Goal: Communication & Community: Answer question/provide support

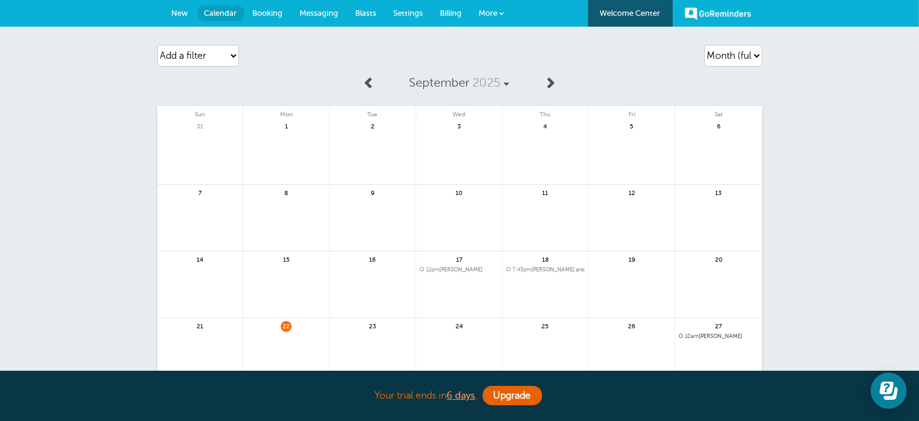
click at [314, 7] on link "Messaging" at bounding box center [320, 13] width 56 height 27
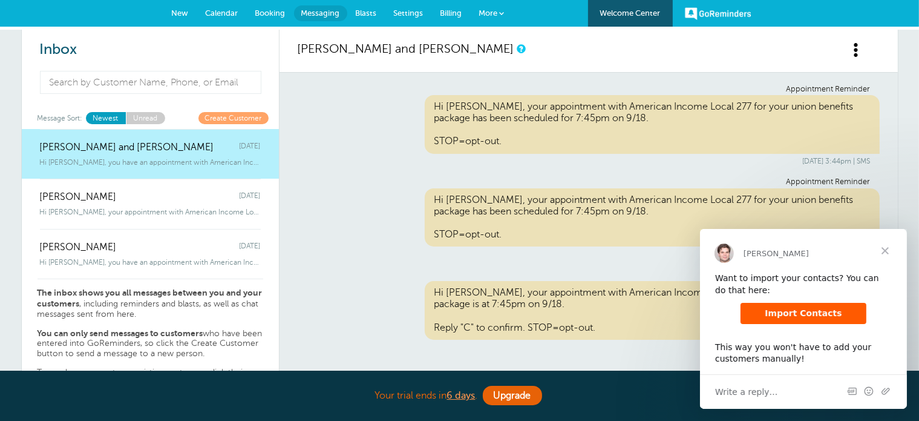
drag, startPoint x: 885, startPoint y: 102, endPoint x: 896, endPoint y: 186, distance: 84.7
click at [896, 186] on div "Appointment Reminder Hi Zachary, your appointment with American Income Local 27…" at bounding box center [589, 225] width 618 height 304
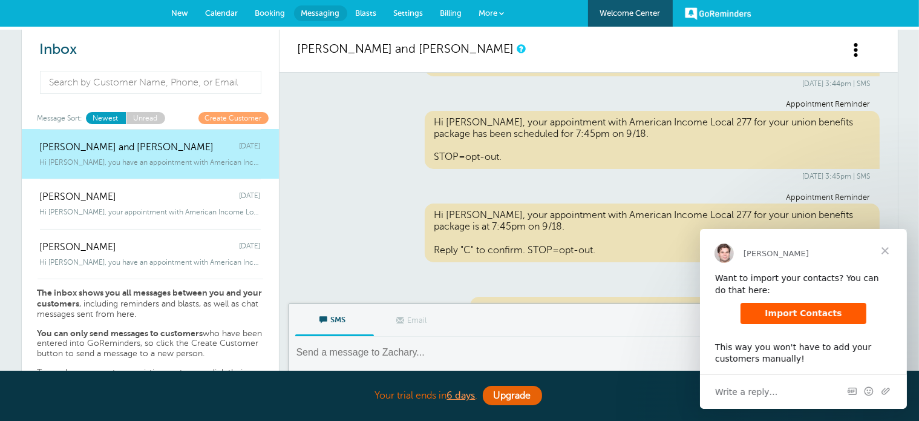
scroll to position [140, 0]
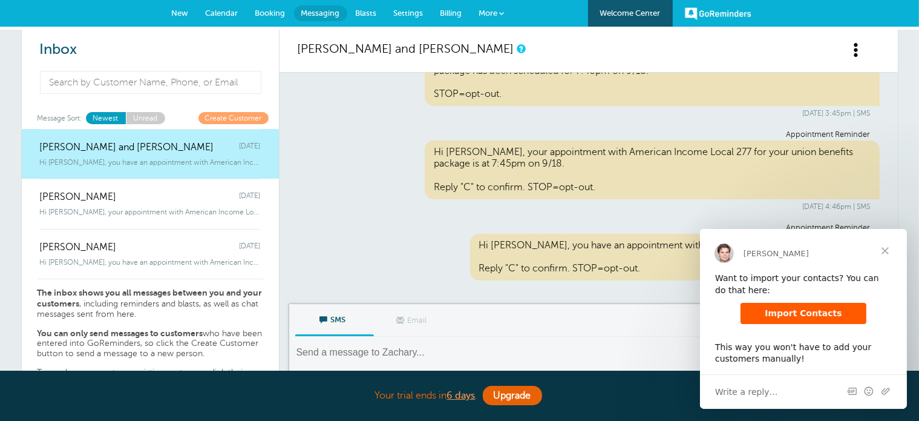
drag, startPoint x: 891, startPoint y: 181, endPoint x: 183, endPoint y: 70, distance: 716.7
click at [889, 249] on span "Close" at bounding box center [885, 251] width 44 height 44
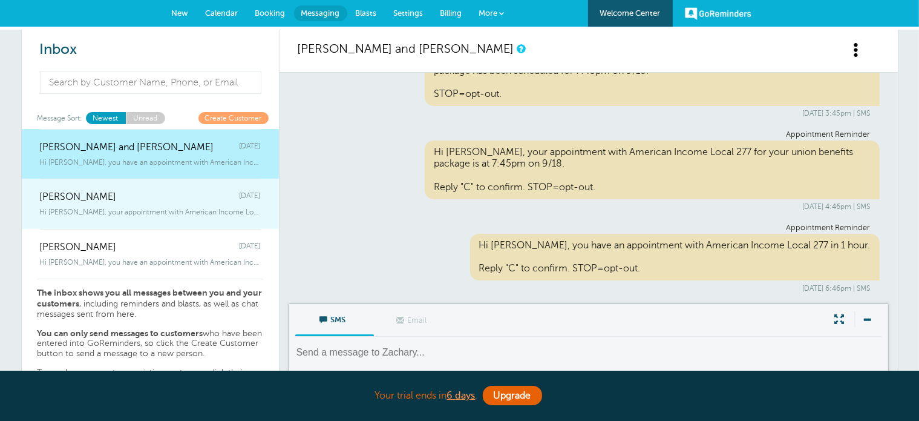
click at [214, 195] on div "Bradley Cook Thursday" at bounding box center [150, 191] width 221 height 24
